Goal: Check status: Check status

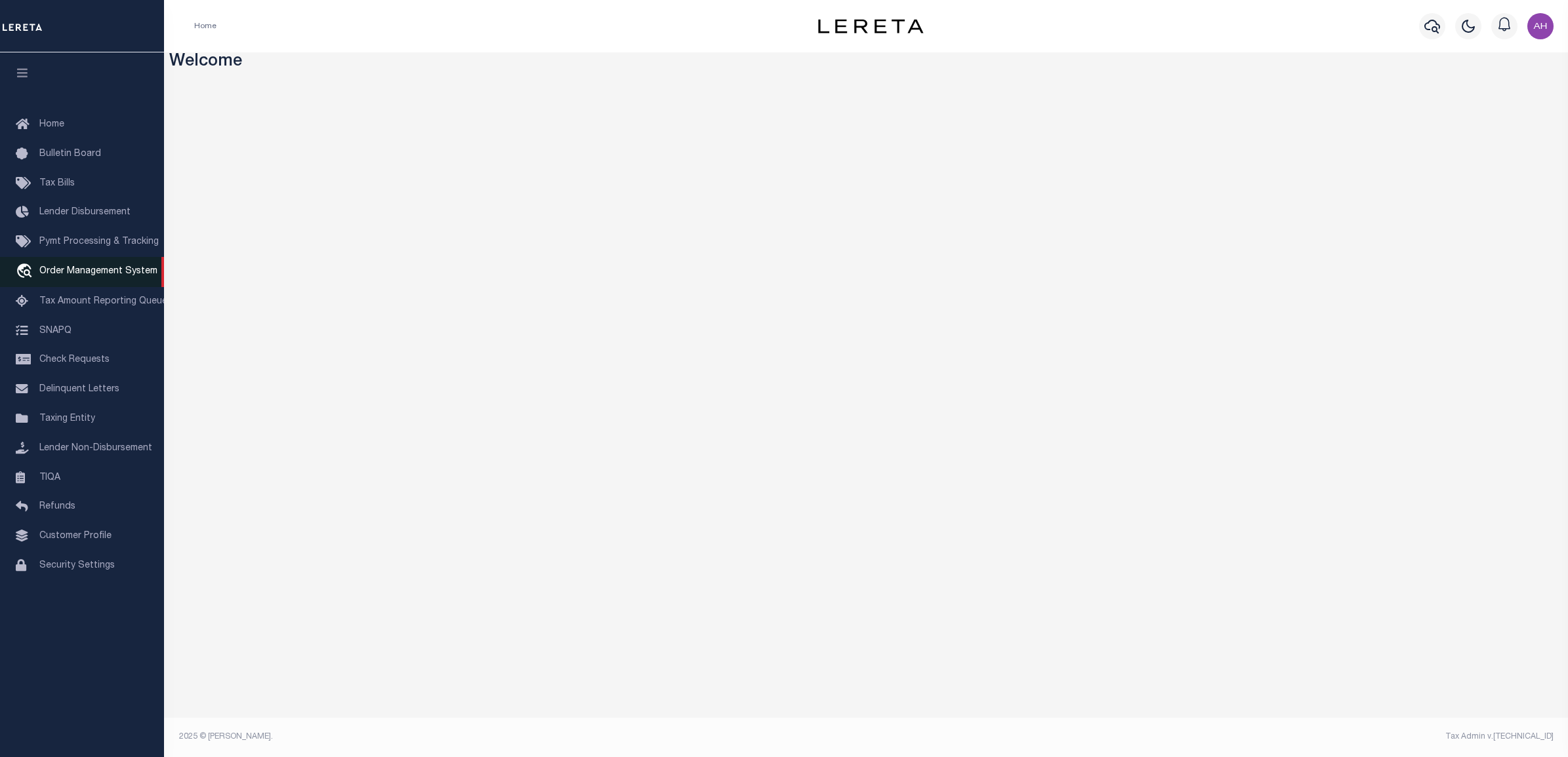
click at [123, 274] on span "Order Management System" at bounding box center [98, 271] width 118 height 9
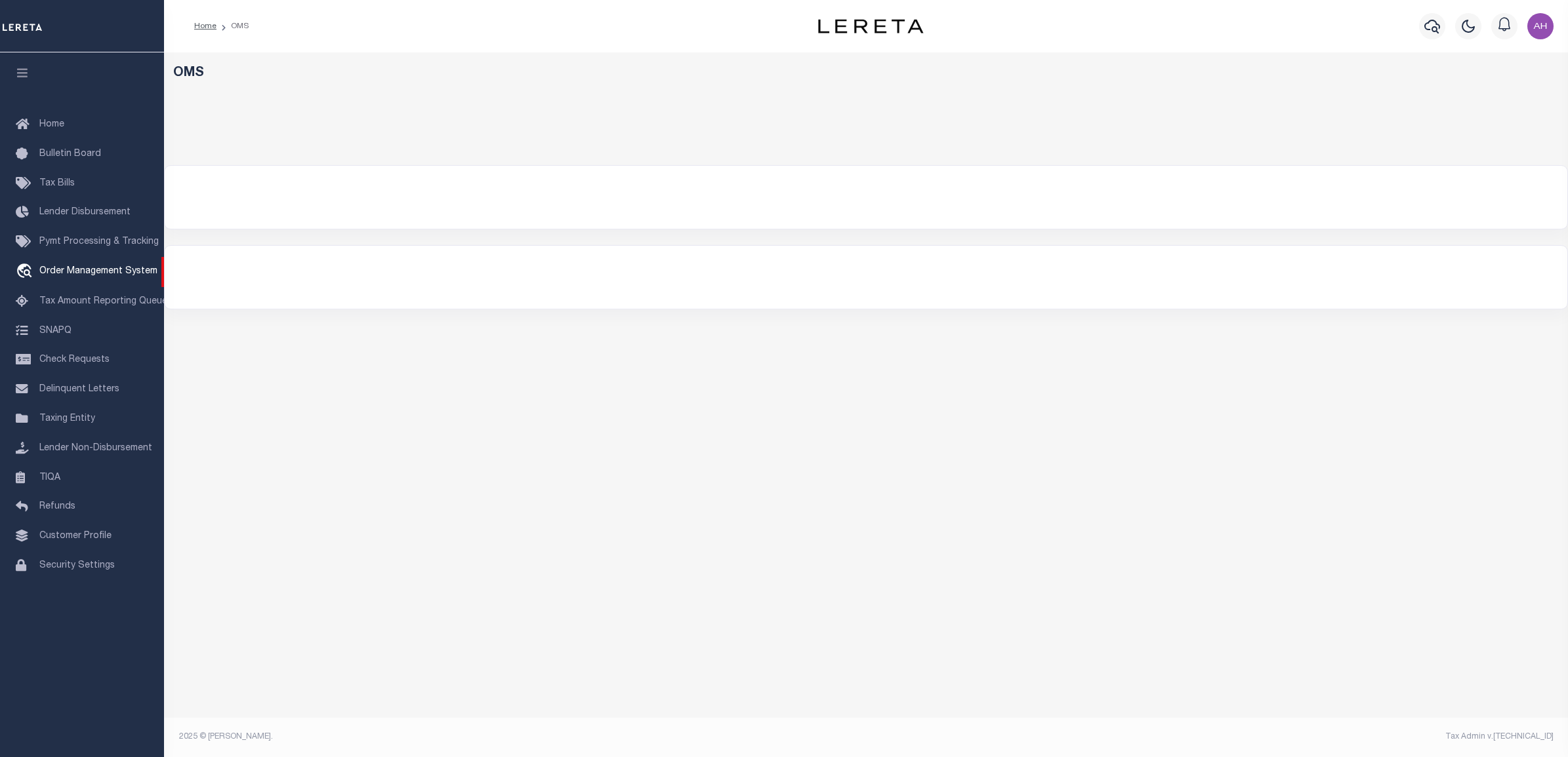
select select "200"
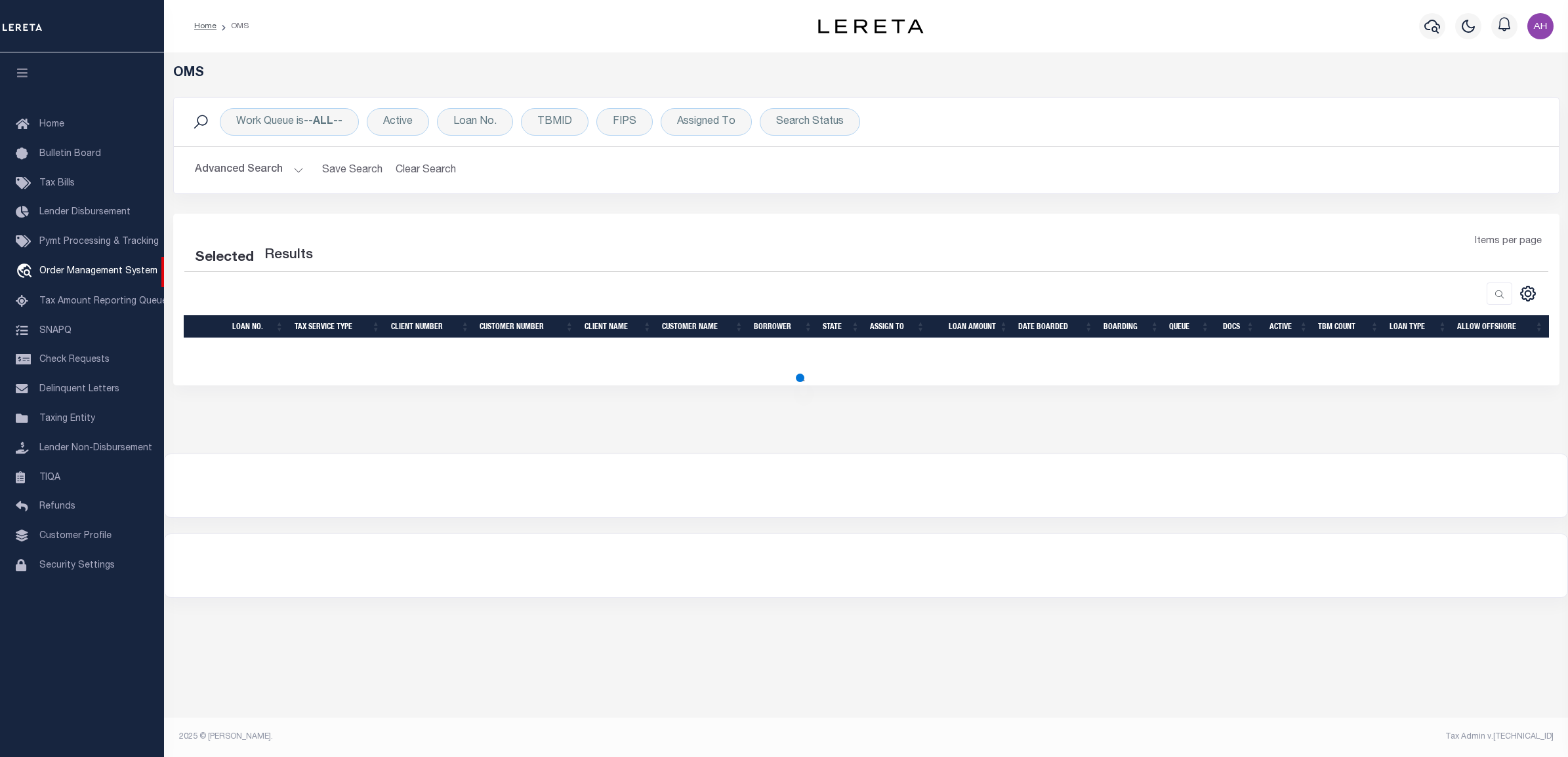
select select "200"
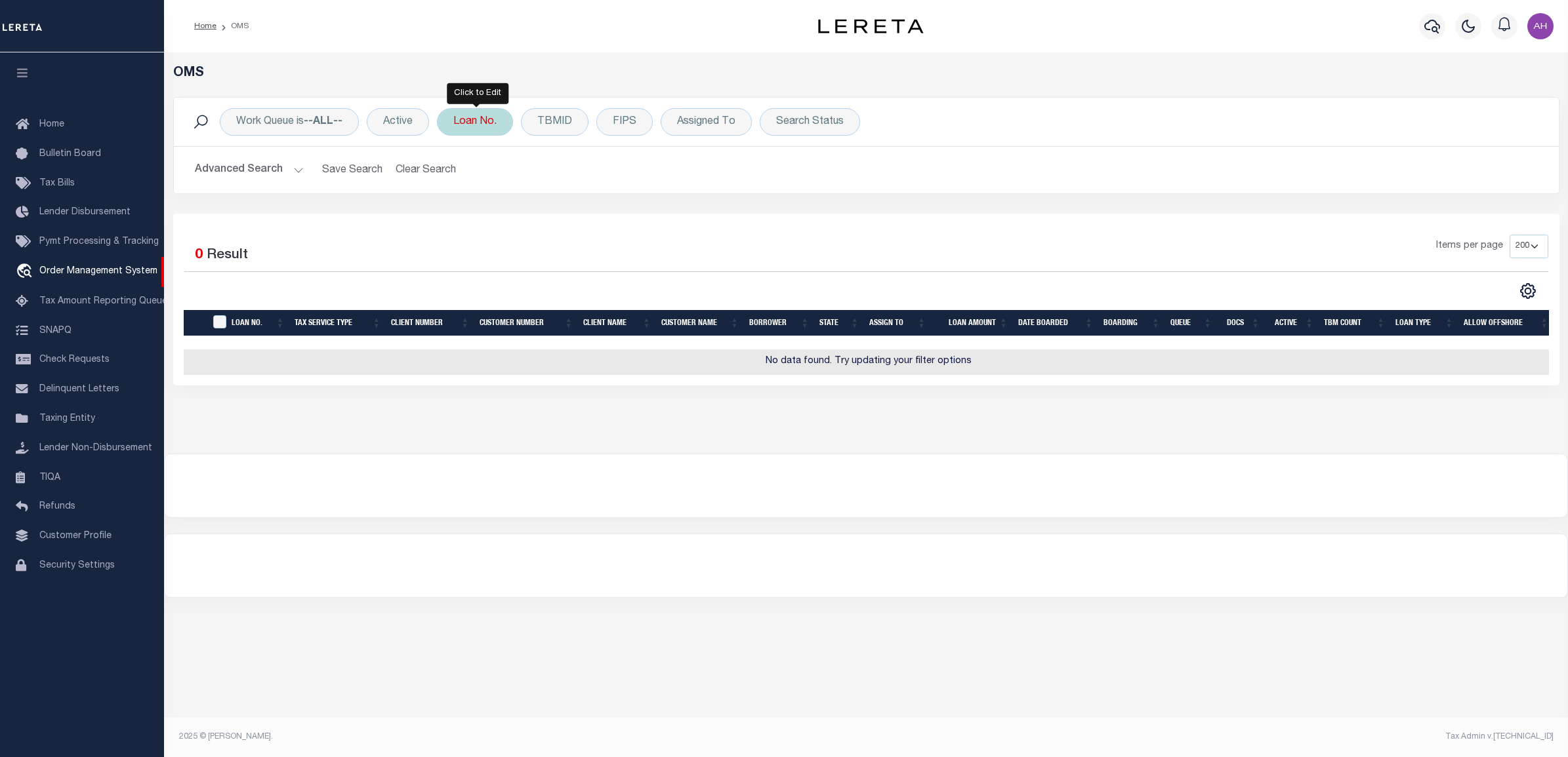
click at [476, 129] on div "Loan No." at bounding box center [475, 122] width 76 height 27
type input "104407626"
click at [643, 220] on input "Apply" at bounding box center [627, 215] width 38 height 22
click at [209, 177] on button "Advanced Search" at bounding box center [249, 170] width 109 height 26
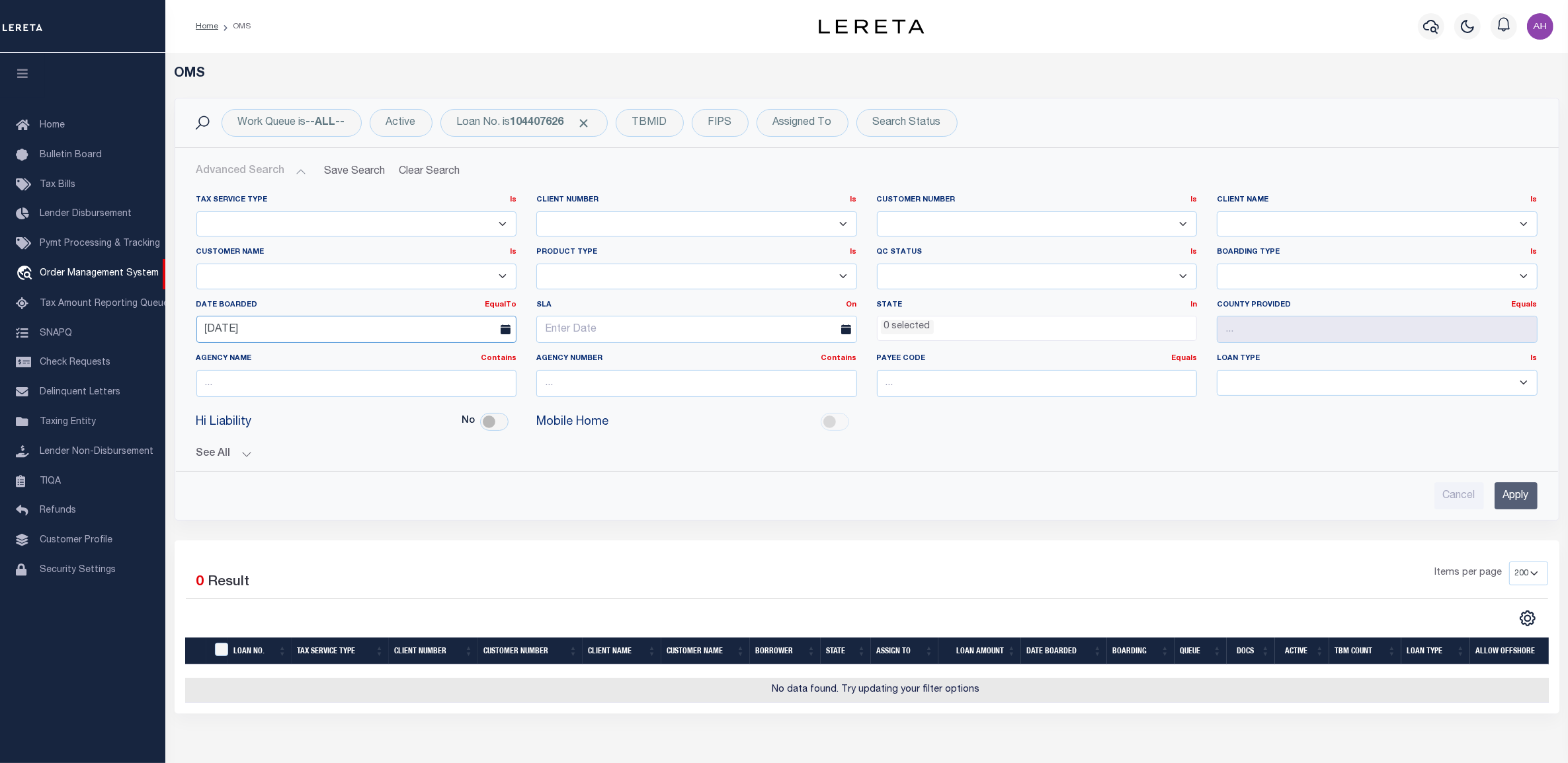
click at [241, 331] on input "[DATE]" at bounding box center [356, 330] width 320 height 27
click at [1503, 497] on input "Apply" at bounding box center [1516, 496] width 43 height 27
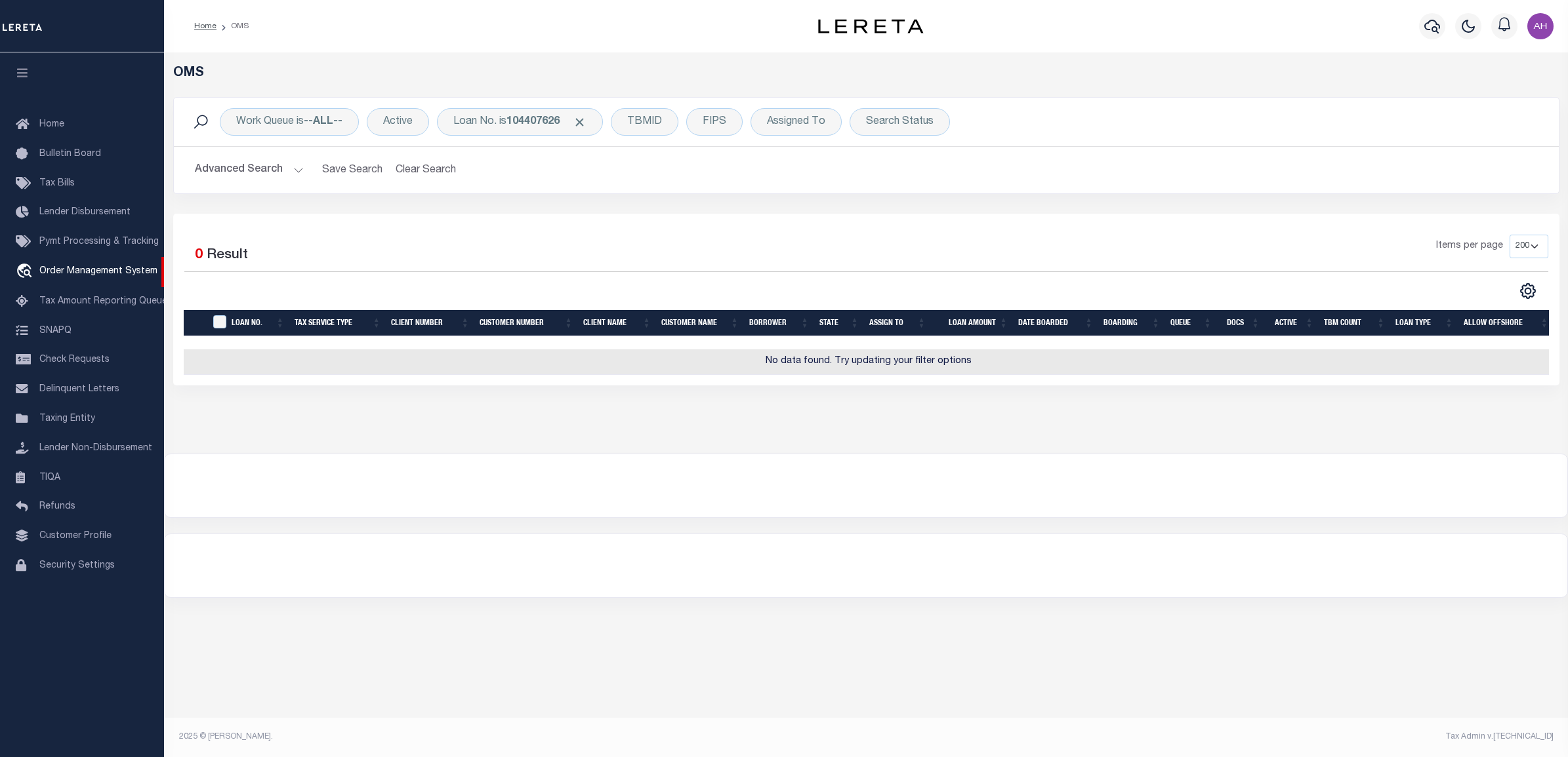
click at [269, 169] on button "Advanced Search" at bounding box center [249, 170] width 109 height 26
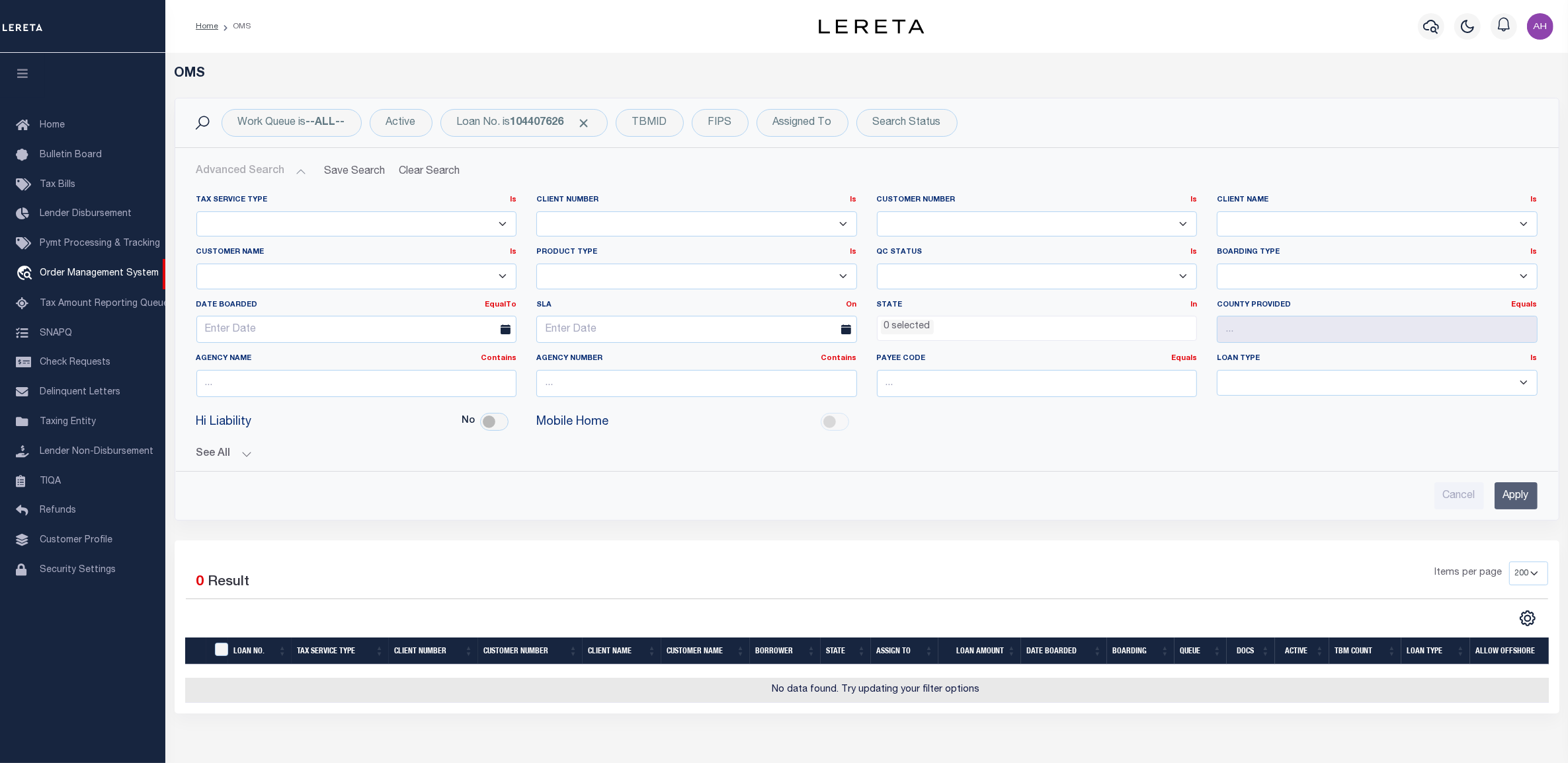
click at [238, 454] on button "See All" at bounding box center [866, 455] width 1341 height 13
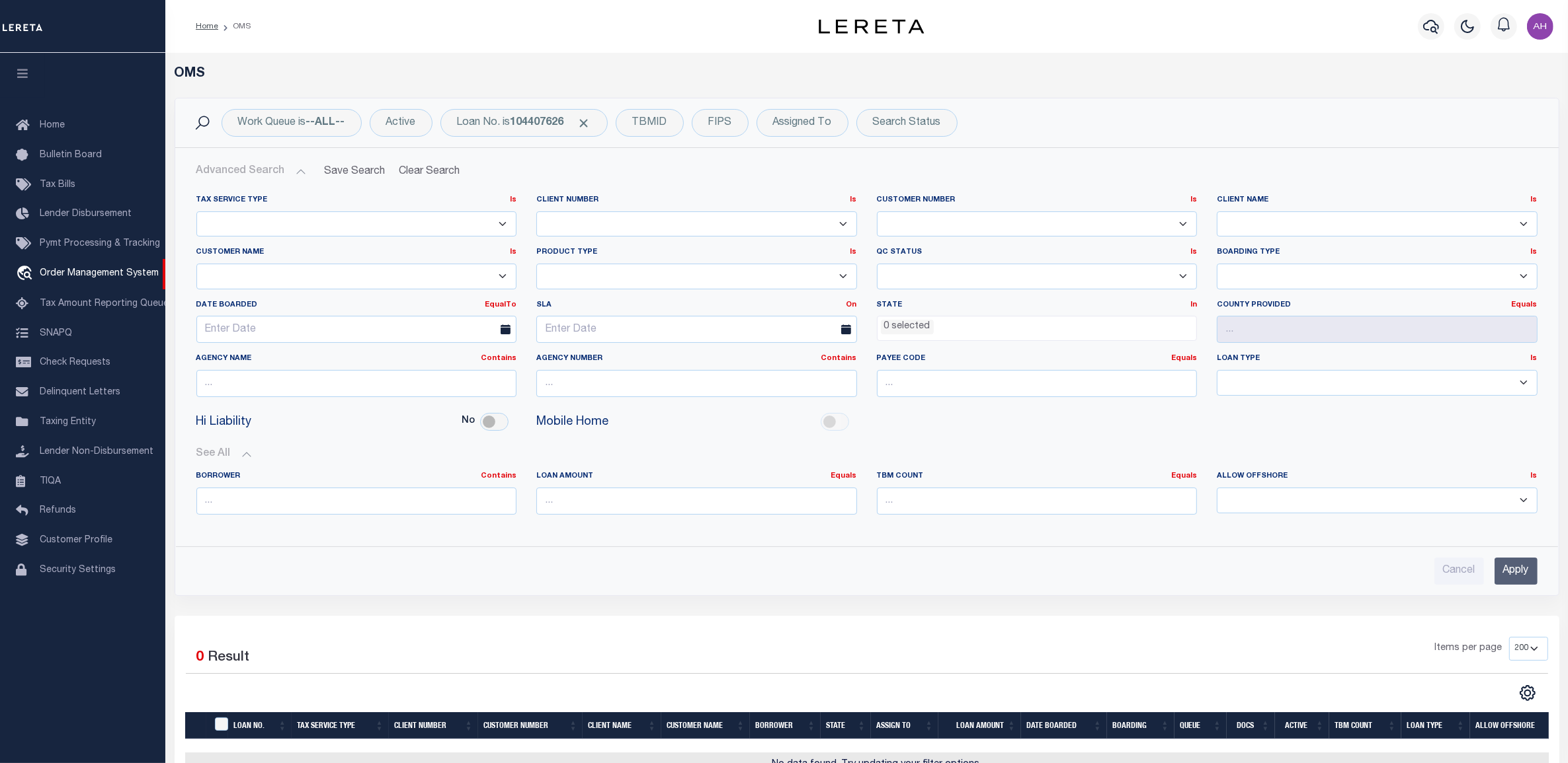
click at [1513, 575] on input "Apply" at bounding box center [1516, 571] width 43 height 27
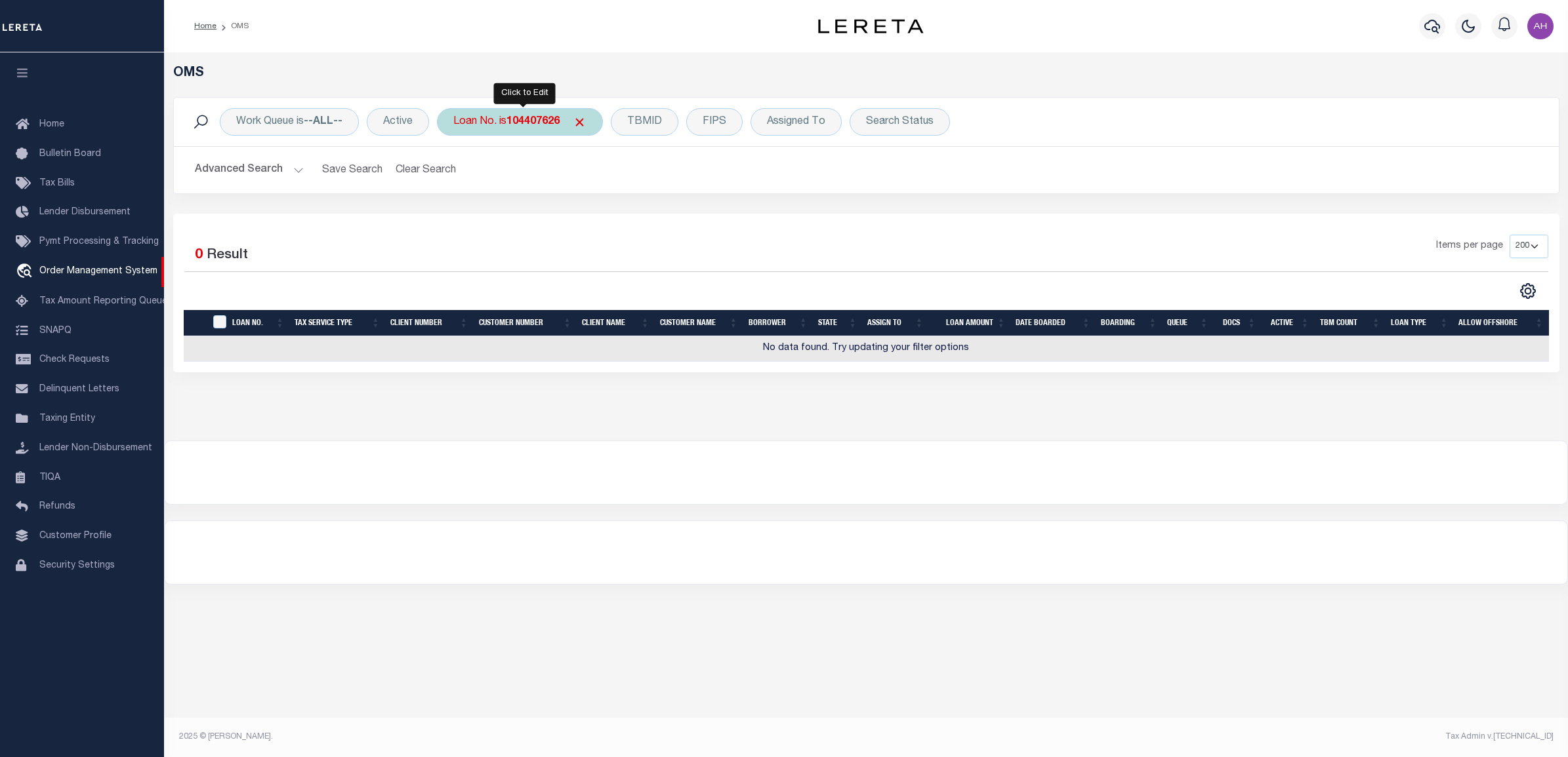
click at [539, 112] on div "Loan No. is 104407626" at bounding box center [520, 122] width 166 height 27
